Goal: Transaction & Acquisition: Subscribe to service/newsletter

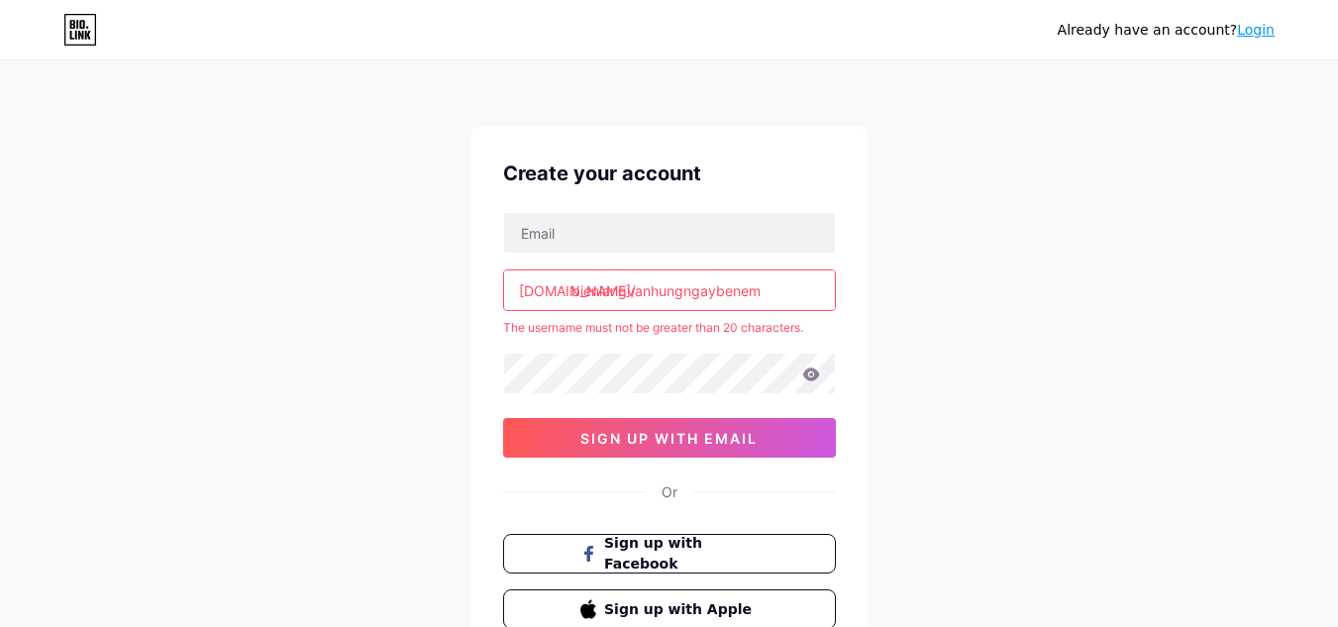
click at [785, 290] on input "bienlangvanhungngaybenem" at bounding box center [669, 290] width 331 height 40
type input "b"
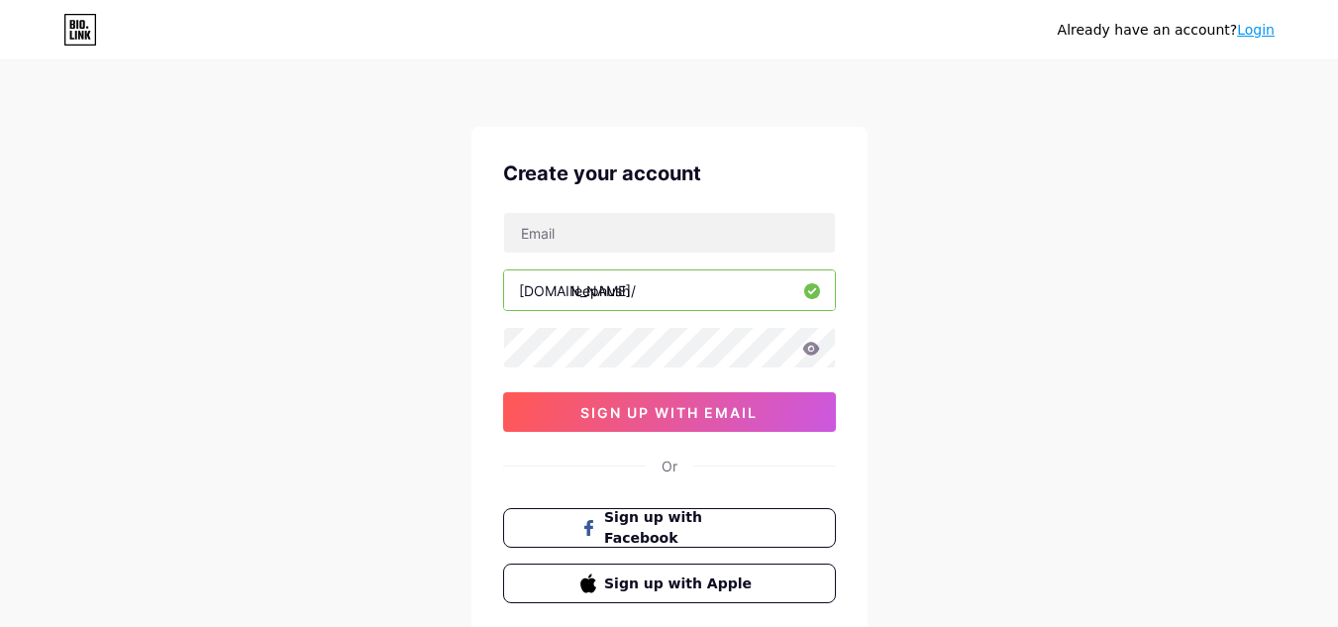
type input "leephush"
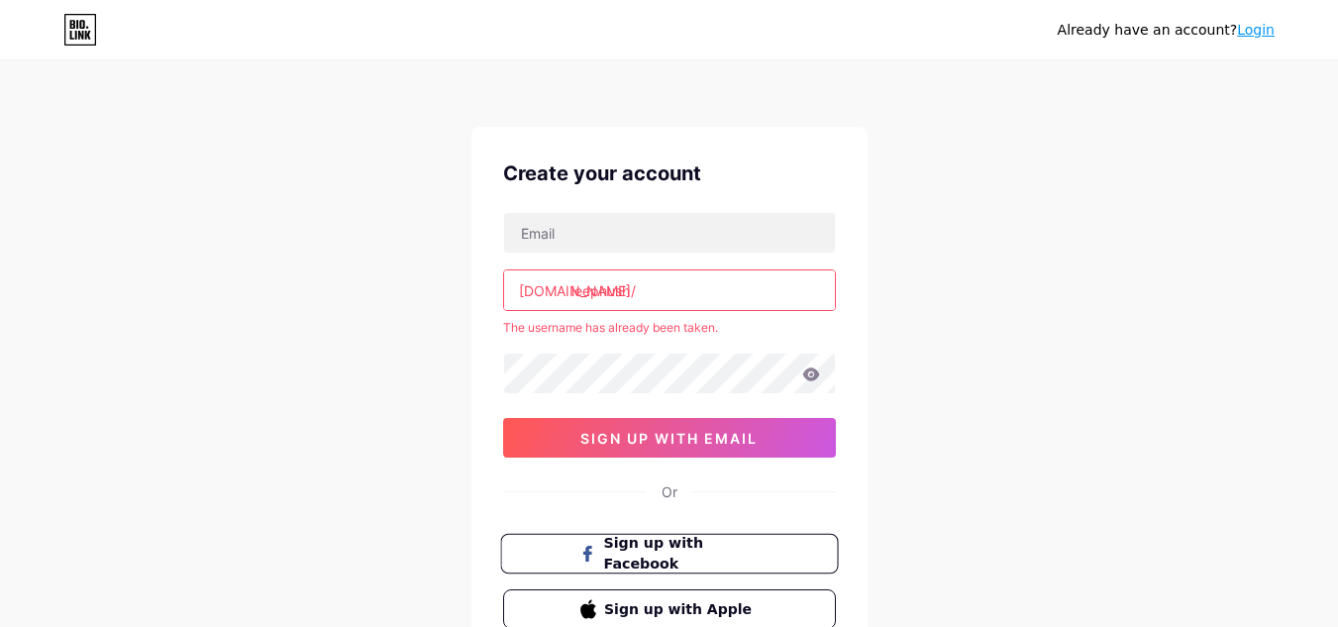
click at [697, 565] on button "Sign up with Facebook" at bounding box center [669, 554] width 338 height 41
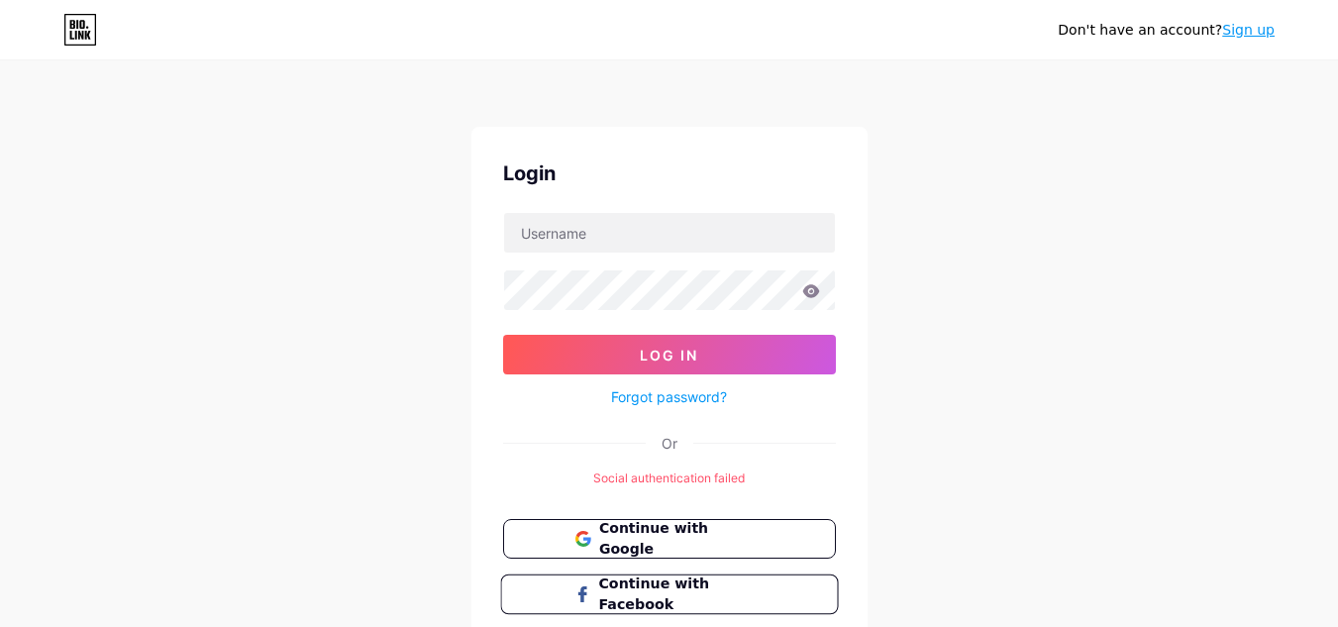
click at [659, 598] on span "Continue with Facebook" at bounding box center [680, 594] width 165 height 43
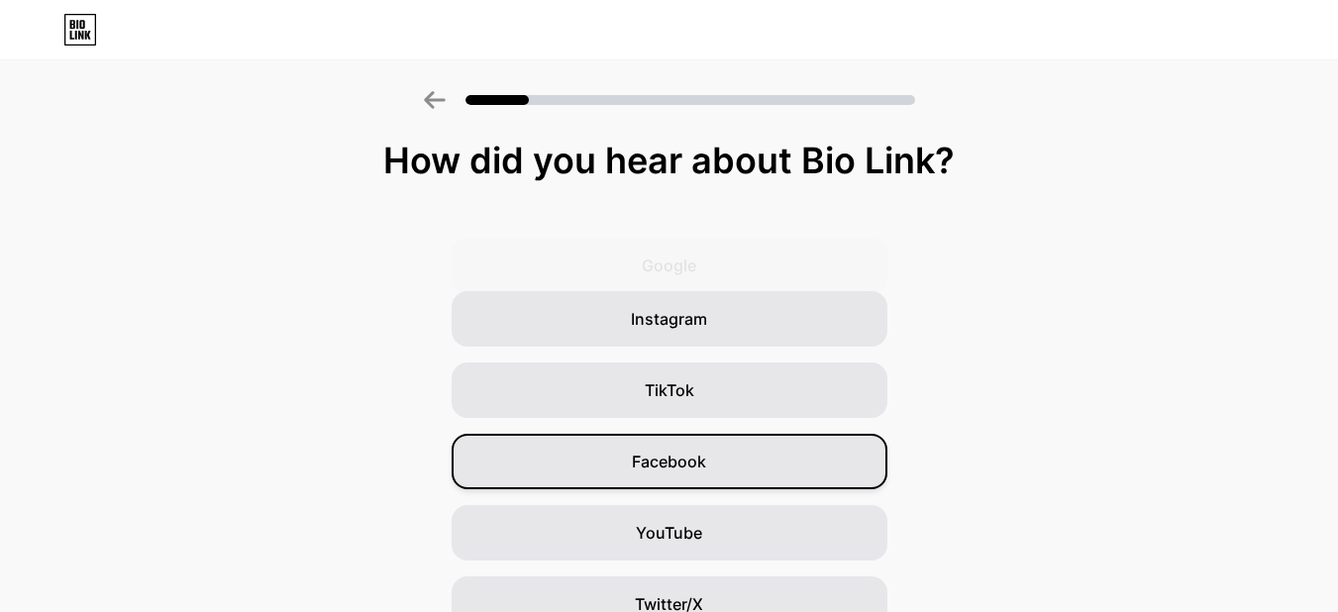
click at [657, 463] on span "Facebook" at bounding box center [669, 461] width 74 height 24
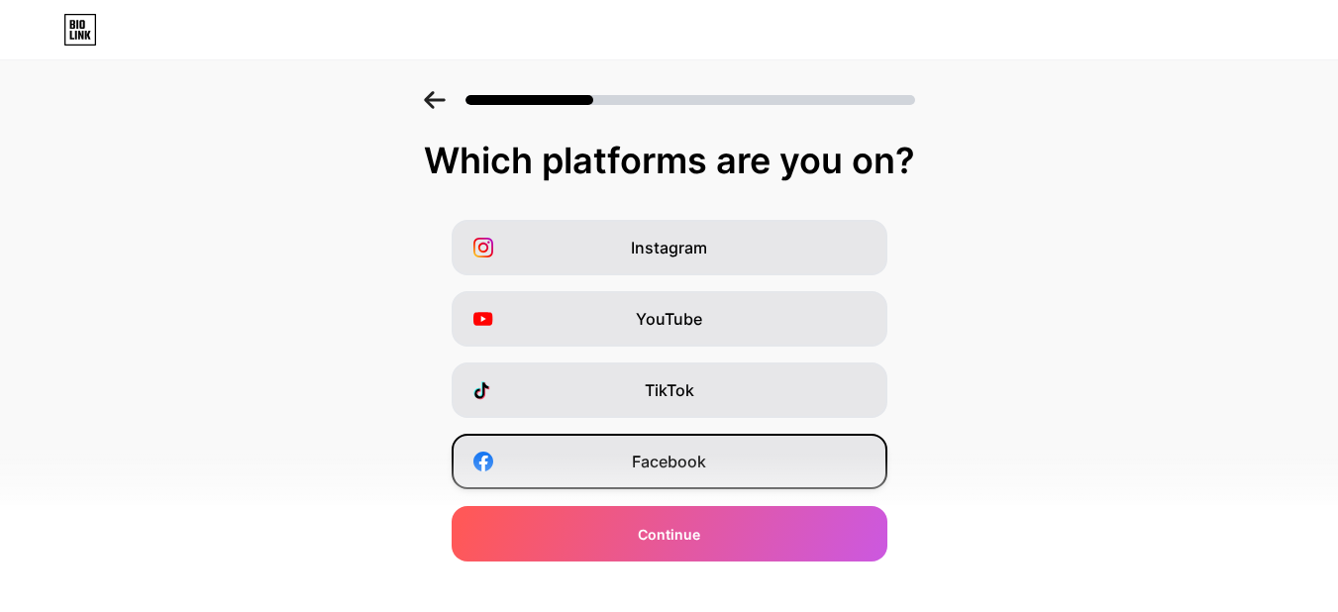
click at [653, 459] on span "Facebook" at bounding box center [669, 461] width 74 height 24
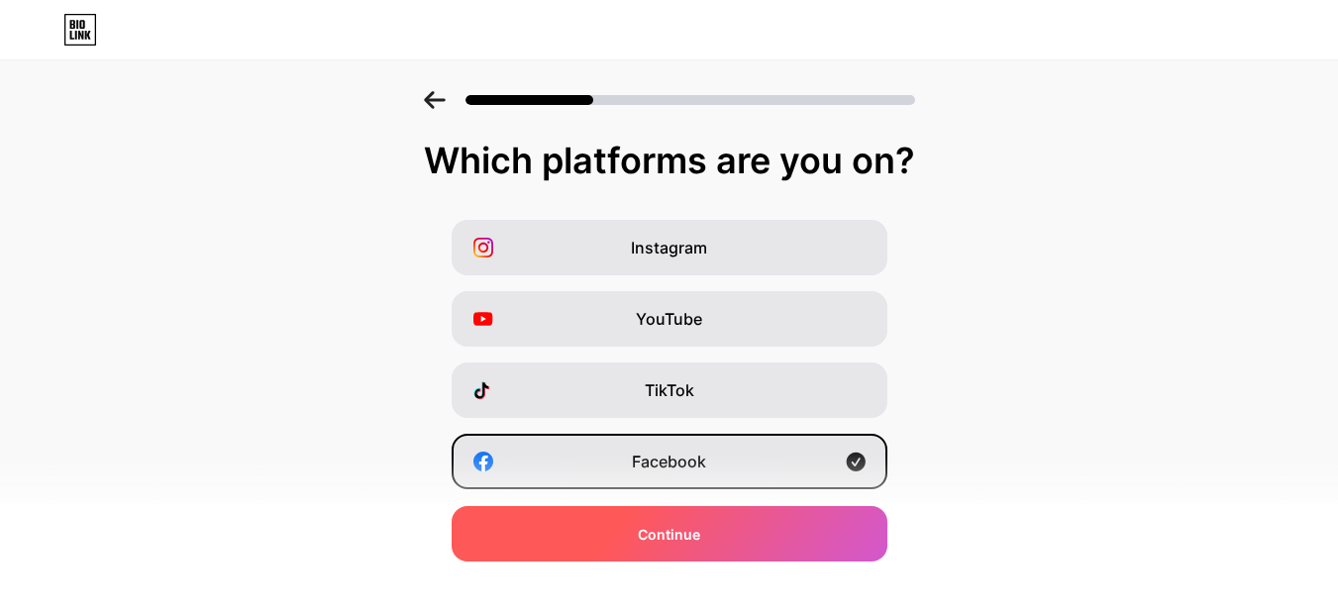
click at [662, 535] on span "Continue" at bounding box center [669, 534] width 62 height 21
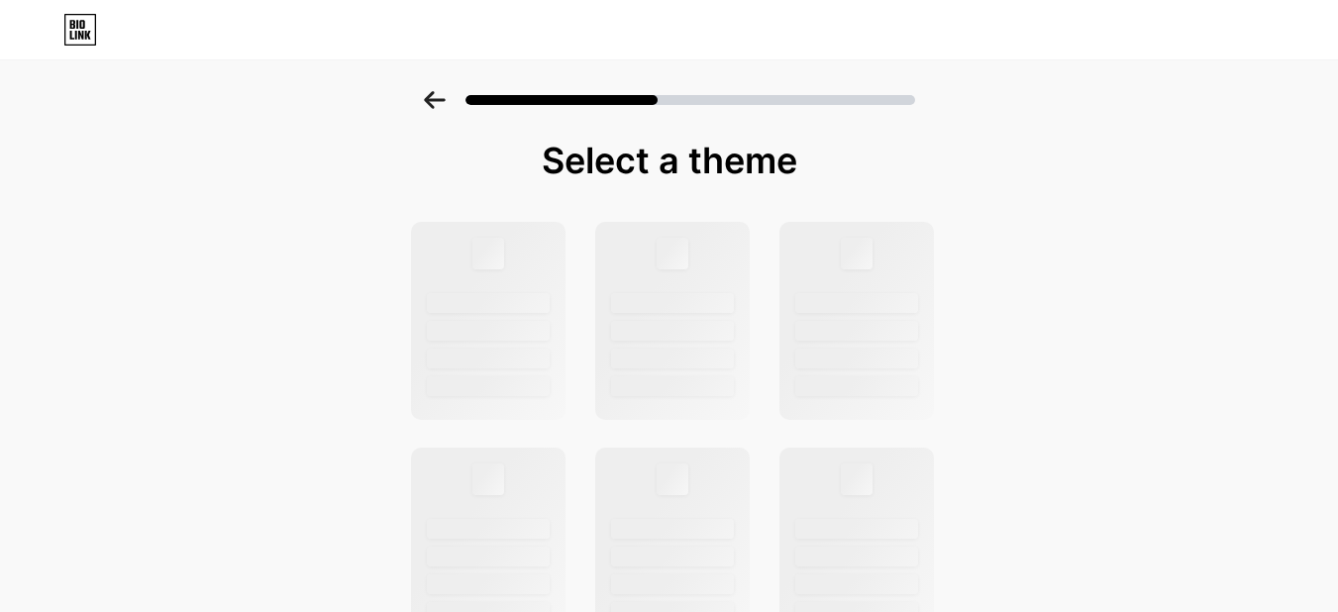
click at [724, 158] on div "Select a theme" at bounding box center [669, 161] width 525 height 40
click at [521, 301] on div at bounding box center [488, 302] width 127 height 21
click at [710, 107] on div at bounding box center [669, 100] width 491 height 18
